Goal: Task Accomplishment & Management: Manage account settings

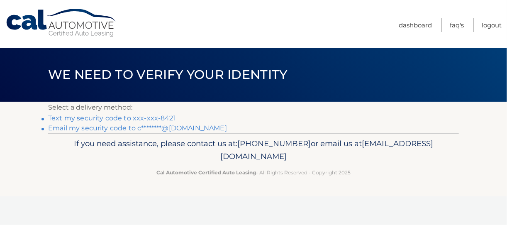
click at [117, 120] on link "Text my security code to xxx-xxx-8421" at bounding box center [112, 118] width 128 height 8
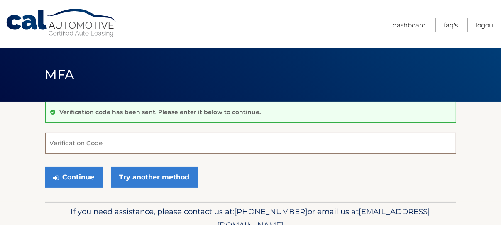
click at [106, 143] on input "Verification Code" at bounding box center [250, 143] width 411 height 21
type input "74106"
click at [45, 167] on button "Continue" at bounding box center [74, 177] width 58 height 21
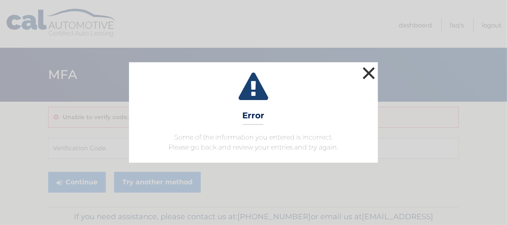
click at [367, 72] on button "×" at bounding box center [368, 73] width 17 height 17
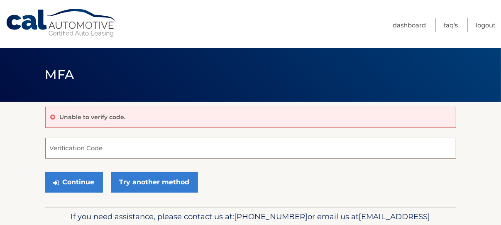
click at [190, 150] on input "Verification Code" at bounding box center [250, 148] width 411 height 21
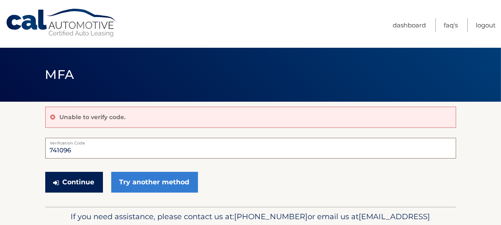
type input "741096"
click at [78, 178] on button "Continue" at bounding box center [74, 182] width 58 height 21
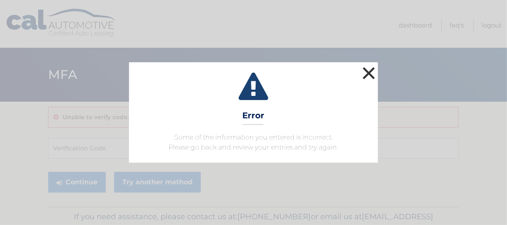
click at [369, 66] on button "×" at bounding box center [368, 73] width 17 height 17
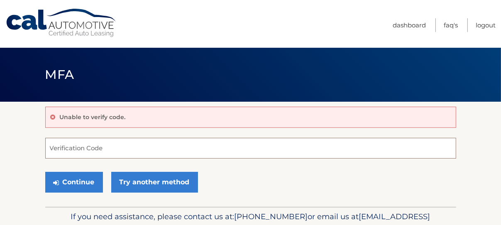
click at [105, 150] on input "Verification Code" at bounding box center [250, 148] width 411 height 21
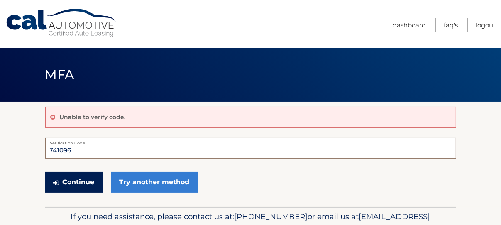
type input "741096"
click at [92, 180] on button "Continue" at bounding box center [74, 182] width 58 height 21
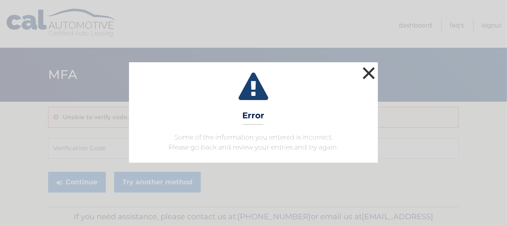
click at [369, 69] on button "×" at bounding box center [368, 73] width 17 height 17
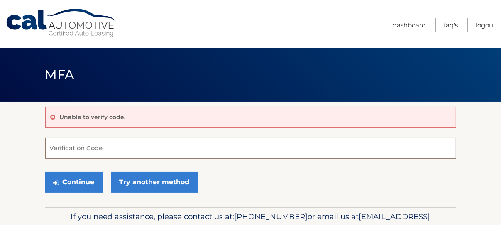
click at [153, 150] on input "Verification Code" at bounding box center [250, 148] width 411 height 21
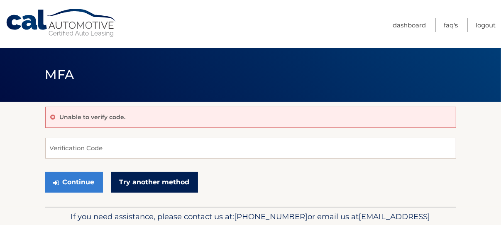
click at [165, 185] on link "Try another method" at bounding box center [154, 182] width 87 height 21
click at [158, 181] on link "Try another method" at bounding box center [154, 182] width 87 height 21
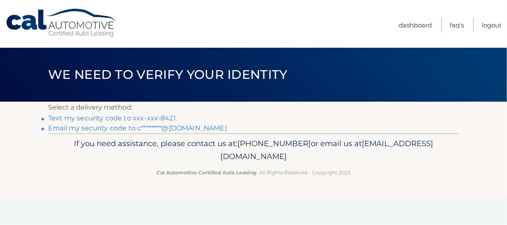
drag, startPoint x: 147, startPoint y: 117, endPoint x: 126, endPoint y: 120, distance: 21.3
click at [126, 120] on link "Text my security code to xxx-xxx-8421" at bounding box center [112, 118] width 128 height 8
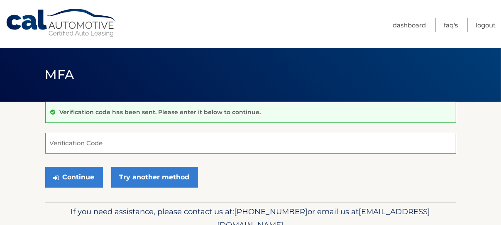
click at [136, 145] on input "Verification Code" at bounding box center [250, 143] width 411 height 21
click at [148, 150] on input "Verification Code" at bounding box center [250, 143] width 411 height 21
type input "014961"
click at [45, 167] on button "Continue" at bounding box center [74, 177] width 58 height 21
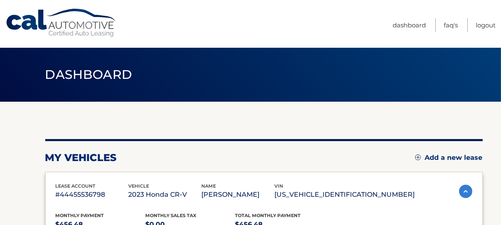
drag, startPoint x: 0, startPoint y: 0, endPoint x: 23, endPoint y: 144, distance: 146.2
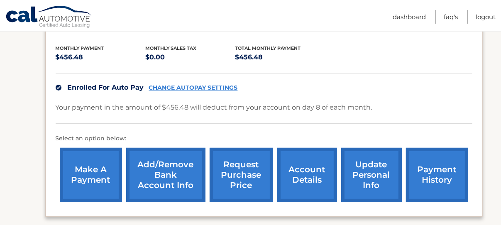
scroll to position [173, 0]
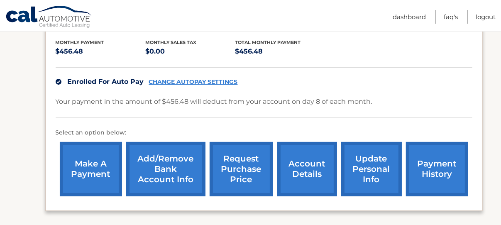
click at [292, 158] on link "account details" at bounding box center [307, 169] width 60 height 54
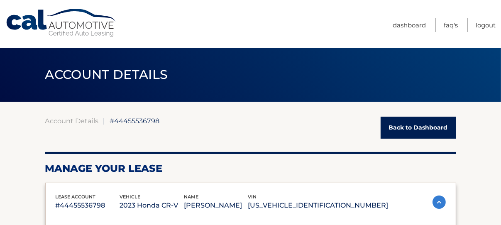
click at [296, 172] on h2 "Manage Your Lease" at bounding box center [250, 168] width 411 height 12
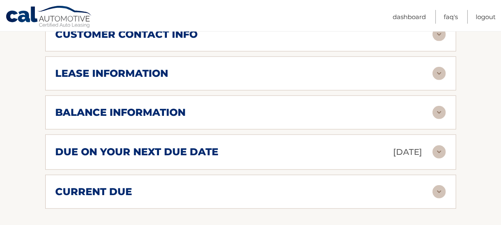
scroll to position [423, 0]
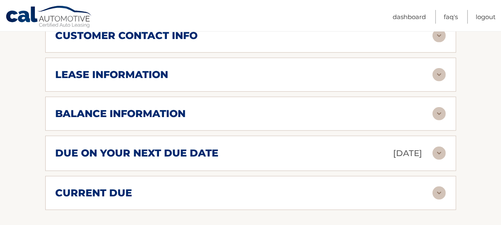
click at [267, 119] on div "balance information Payments Received 35 Payments Remaining 4 Next Payment will…" at bounding box center [250, 114] width 411 height 34
click at [438, 112] on img at bounding box center [438, 113] width 13 height 13
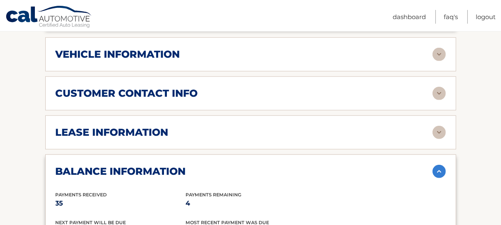
scroll to position [346, 0]
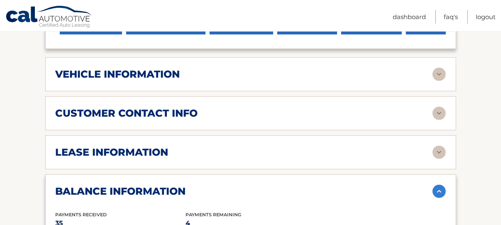
click at [438, 74] on img at bounding box center [438, 74] width 13 height 13
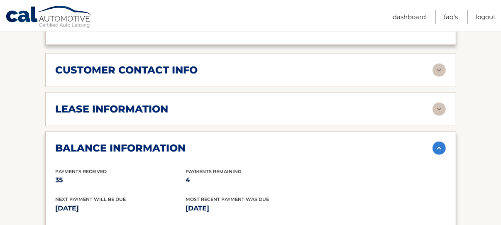
scroll to position [589, 0]
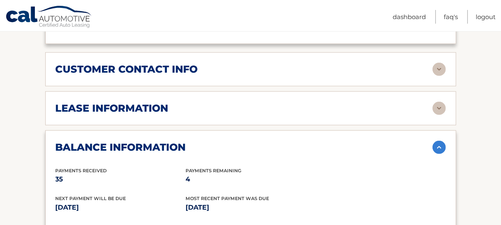
click at [434, 103] on img at bounding box center [438, 108] width 13 height 13
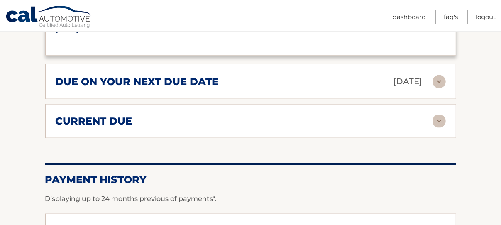
scroll to position [951, 0]
click at [443, 114] on img at bounding box center [438, 120] width 13 height 13
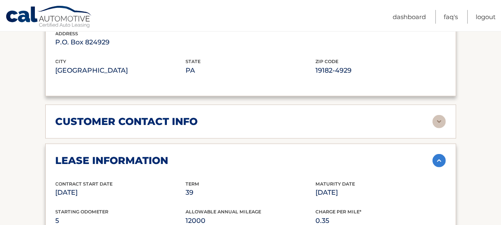
scroll to position [538, 0]
click at [436, 119] on img at bounding box center [438, 120] width 13 height 13
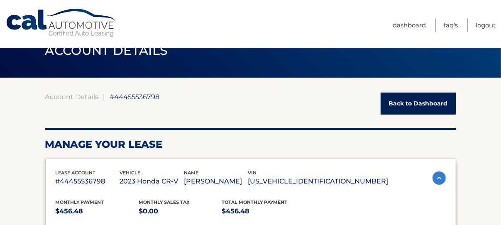
scroll to position [0, 0]
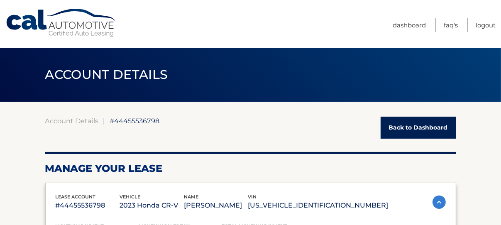
click at [401, 126] on link "Back to Dashboard" at bounding box center [417, 128] width 75 height 22
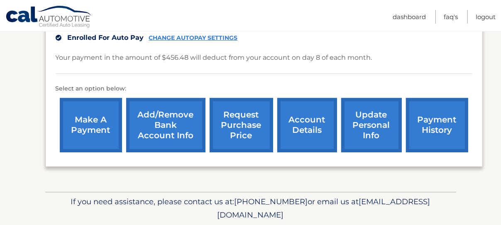
scroll to position [217, 0]
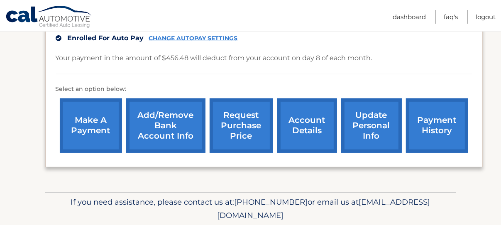
click at [294, 138] on link "account details" at bounding box center [307, 125] width 60 height 54
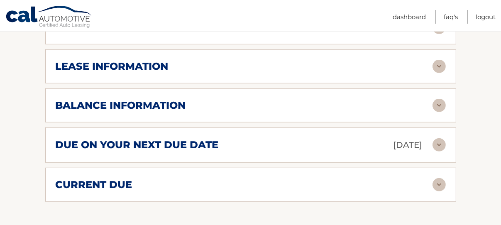
scroll to position [431, 0]
click at [436, 144] on img at bounding box center [438, 144] width 13 height 13
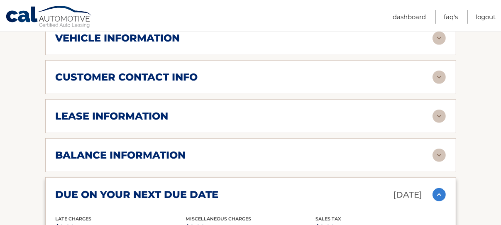
scroll to position [382, 0]
click at [435, 155] on img at bounding box center [438, 154] width 13 height 13
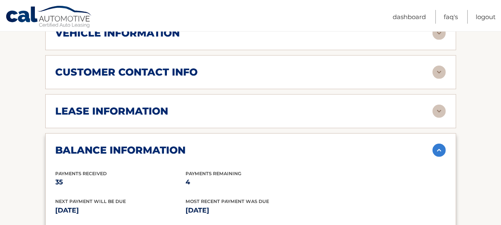
scroll to position [386, 0]
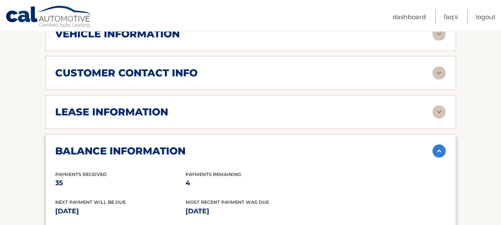
click at [432, 112] on img at bounding box center [438, 111] width 13 height 13
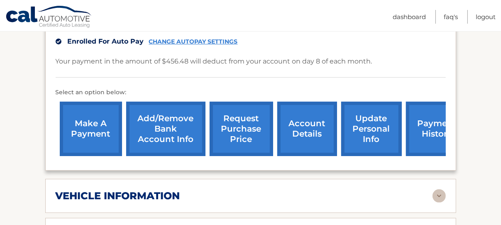
scroll to position [225, 0]
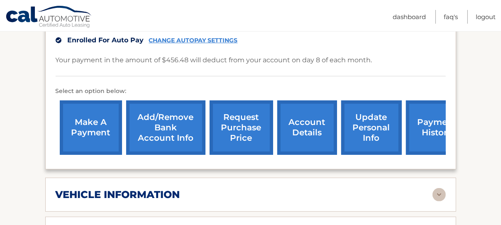
click at [424, 129] on link "payment history" at bounding box center [437, 127] width 62 height 54
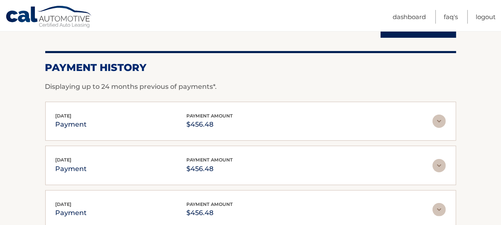
scroll to position [95, 0]
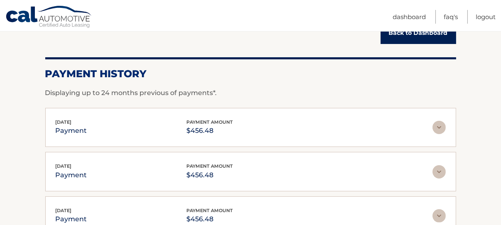
click at [436, 125] on img at bounding box center [438, 127] width 13 height 13
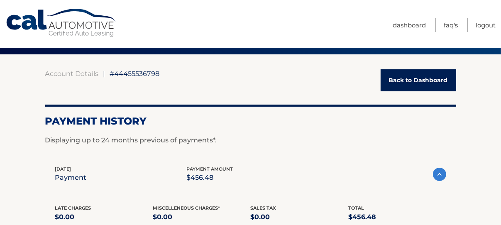
scroll to position [0, 0]
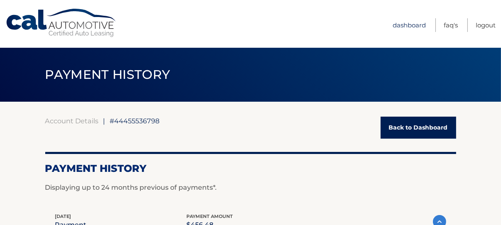
click at [421, 22] on link "Dashboard" at bounding box center [408, 25] width 33 height 14
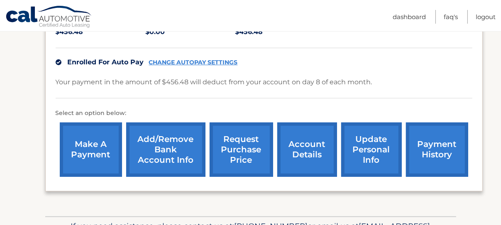
scroll to position [197, 0]
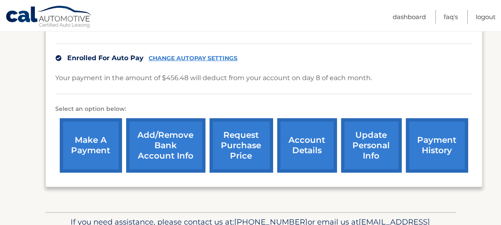
click at [92, 143] on link "make a payment" at bounding box center [91, 145] width 62 height 54
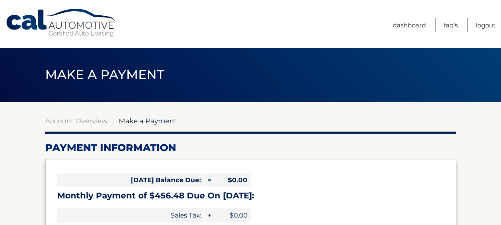
select select "MDA5YzdhMzktZWMwMy00M2RkLTkwYzItMmFkMGQ3MDNlZWQz"
click at [396, 24] on link "Dashboard" at bounding box center [408, 25] width 33 height 14
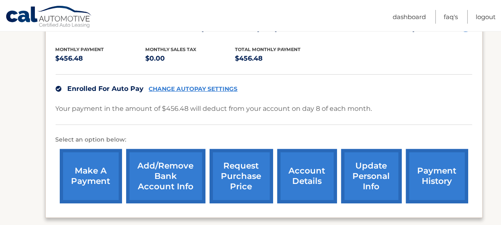
scroll to position [165, 0]
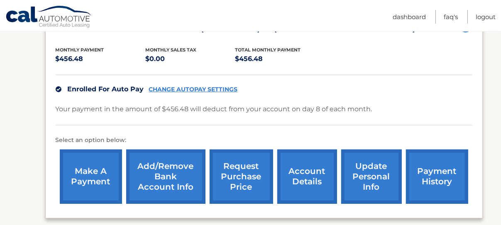
click at [436, 181] on link "payment history" at bounding box center [437, 176] width 62 height 54
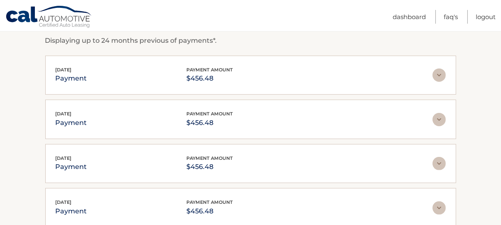
scroll to position [146, 0]
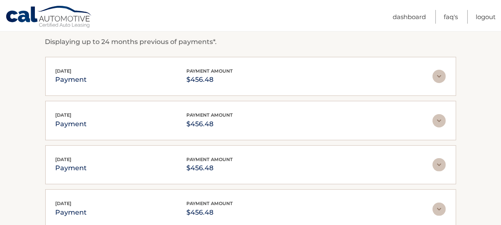
click at [420, 66] on div "[DATE] payment payment amount $456.48 Late Charges $0.00 Miscelleneous Charges*…" at bounding box center [250, 76] width 411 height 39
click at [436, 77] on img at bounding box center [438, 76] width 13 height 13
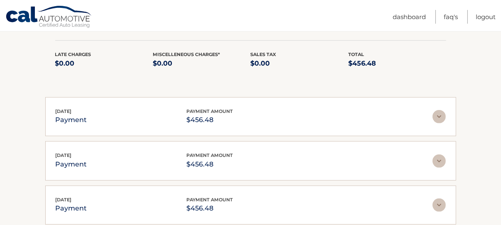
scroll to position [0, 0]
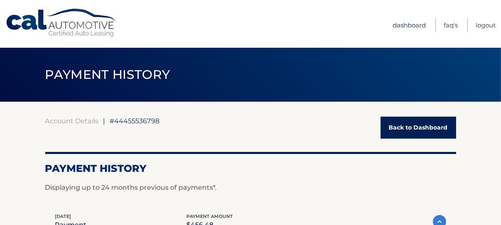
click at [406, 27] on link "Dashboard" at bounding box center [408, 25] width 33 height 14
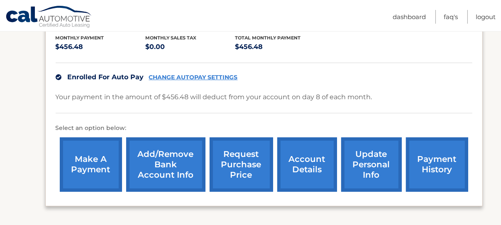
scroll to position [184, 0]
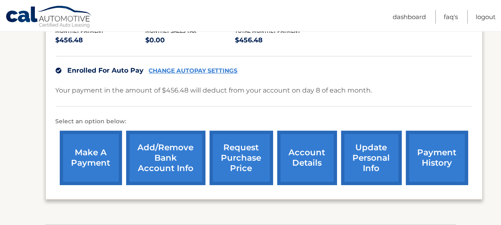
click at [87, 156] on link "make a payment" at bounding box center [91, 158] width 62 height 54
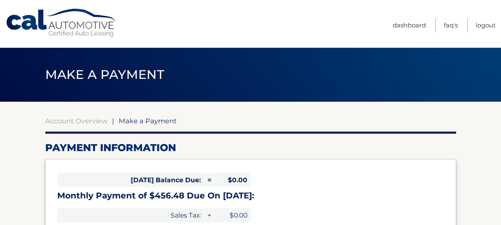
select select "MDA5YzdhMzktZWMwMy00M2RkLTkwYzItMmFkMGQ3MDNlZWQz"
click at [85, 118] on link "Account Overview" at bounding box center [76, 121] width 62 height 8
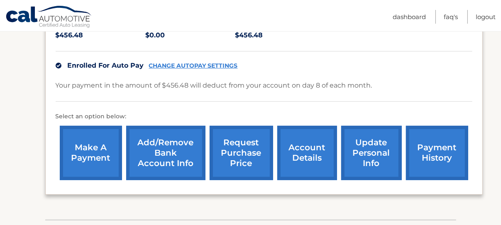
scroll to position [245, 0]
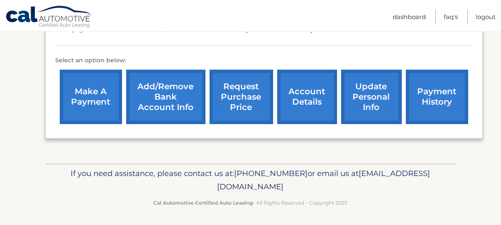
click at [300, 100] on link "account details" at bounding box center [307, 97] width 60 height 54
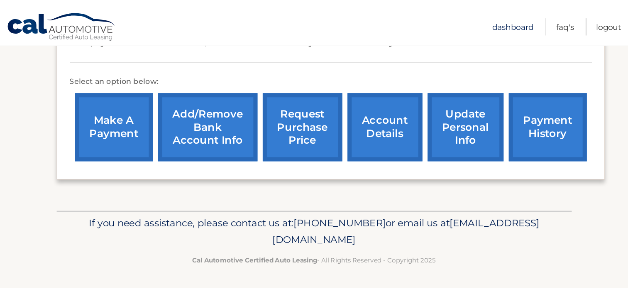
scroll to position [176, 0]
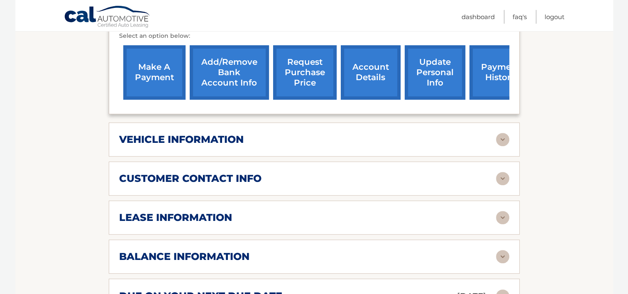
scroll to position [282, 0]
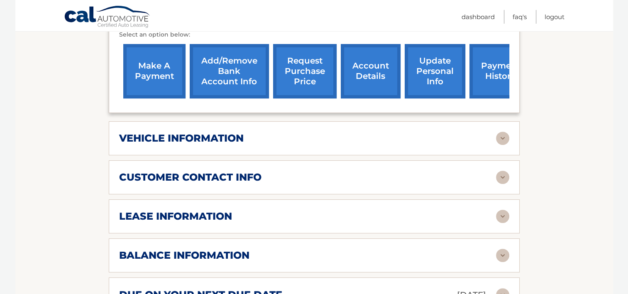
click at [502, 142] on img at bounding box center [502, 137] width 13 height 13
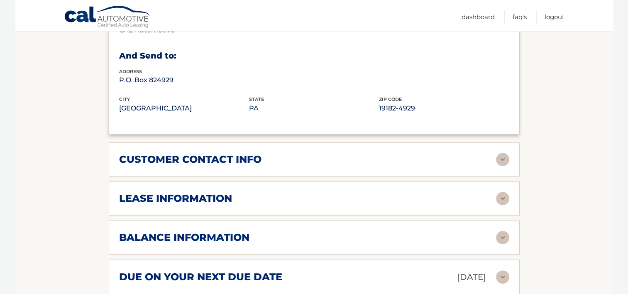
scroll to position [500, 0]
click at [494, 156] on div "customer contact info" at bounding box center [307, 159] width 377 height 12
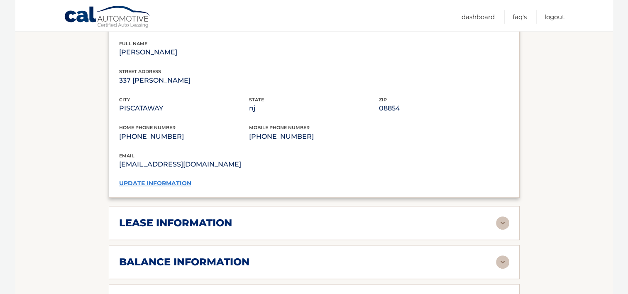
scroll to position [642, 0]
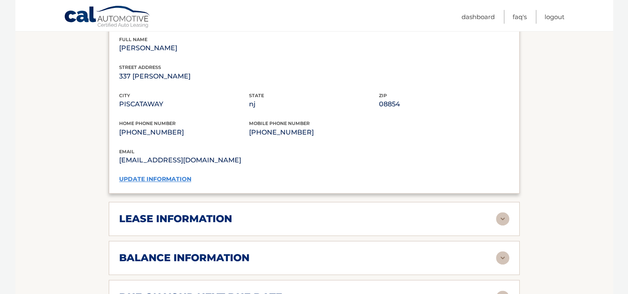
click at [496, 218] on img at bounding box center [502, 218] width 13 height 13
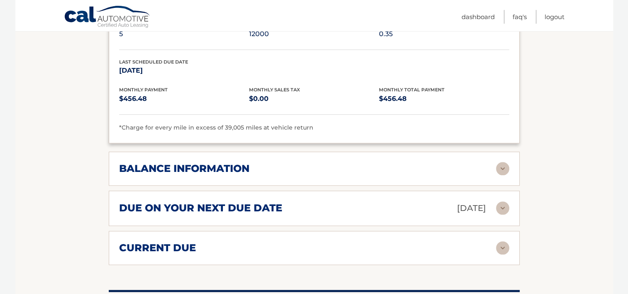
scroll to position [889, 0]
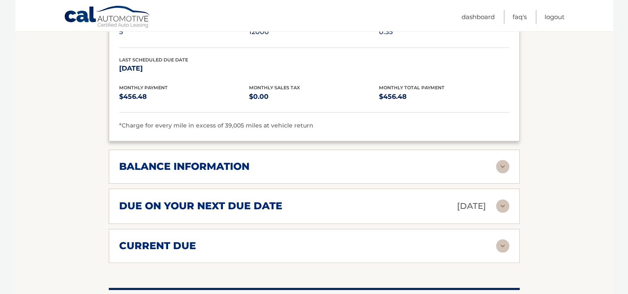
click at [484, 162] on div "balance information" at bounding box center [307, 166] width 377 height 12
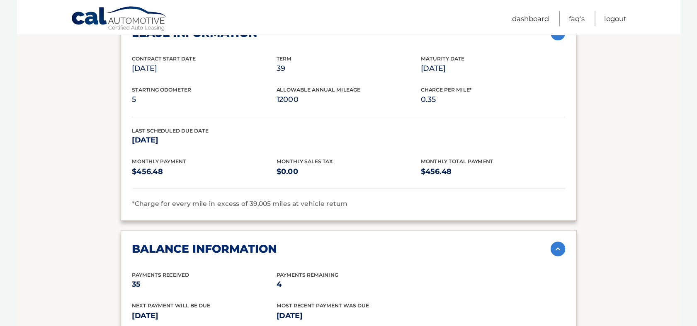
scroll to position [831, 0]
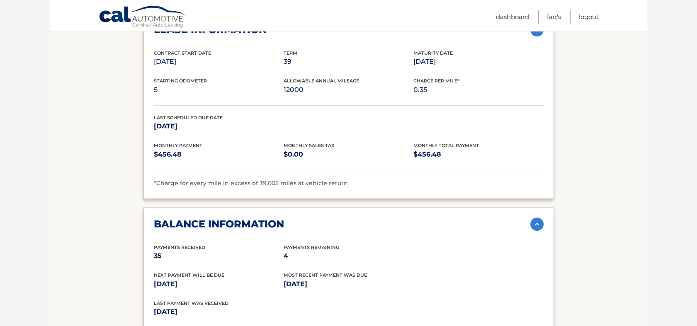
drag, startPoint x: 584, startPoint y: 0, endPoint x: 71, endPoint y: 193, distance: 548.5
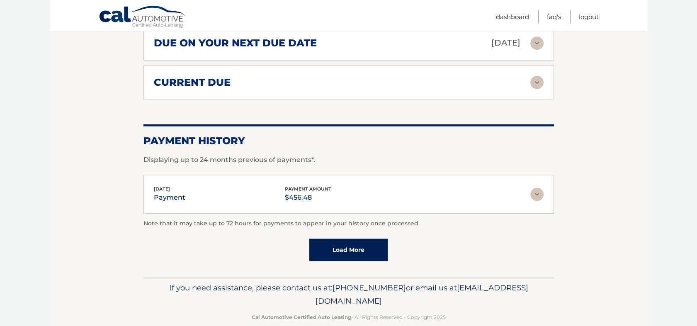
scroll to position [1161, 0]
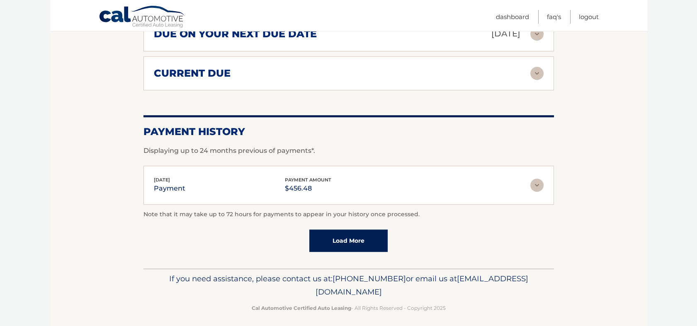
click at [353, 238] on link "Load More" at bounding box center [348, 241] width 78 height 22
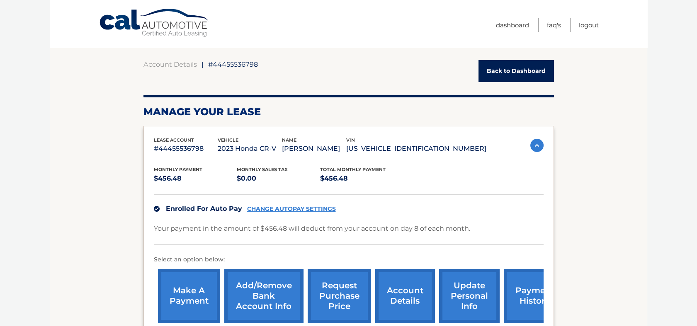
scroll to position [0, 0]
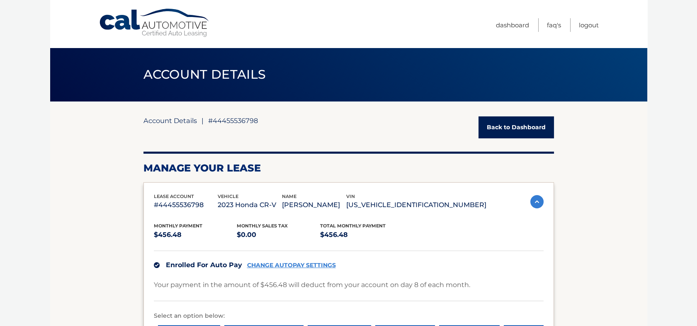
click at [186, 120] on link "Account Details" at bounding box center [171, 121] width 54 height 8
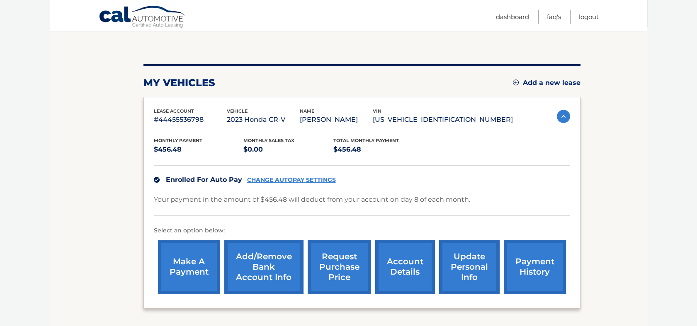
scroll to position [74, 0]
